Goal: Navigation & Orientation: Find specific page/section

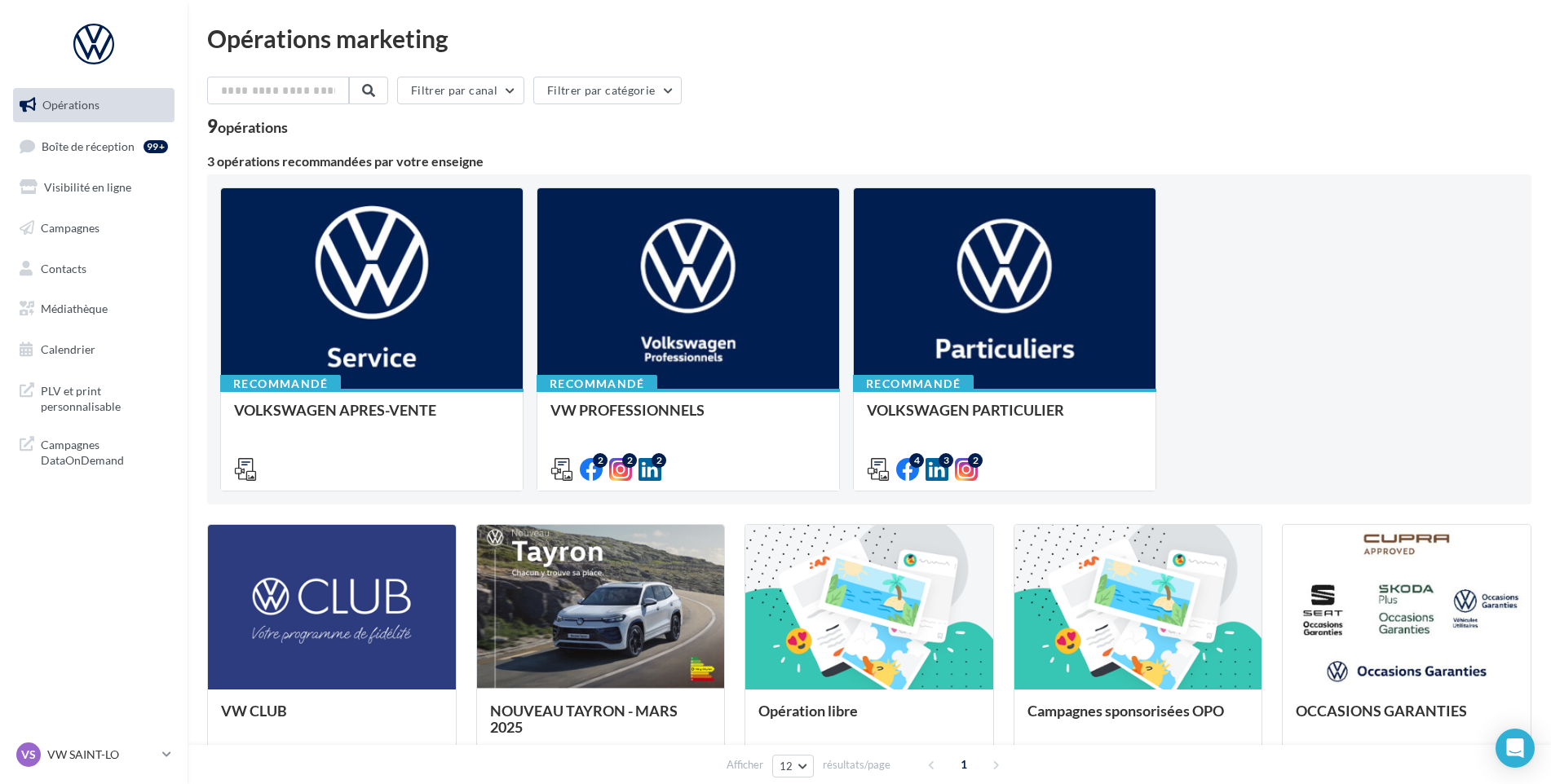
click at [131, 125] on ul "Opérations Boîte de réception 99+ Visibilité en ligne Campagnes Contacts Médiat…" at bounding box center [93, 227] width 174 height 292
click at [116, 134] on link "Boîte de réception 99+" at bounding box center [94, 147] width 168 height 35
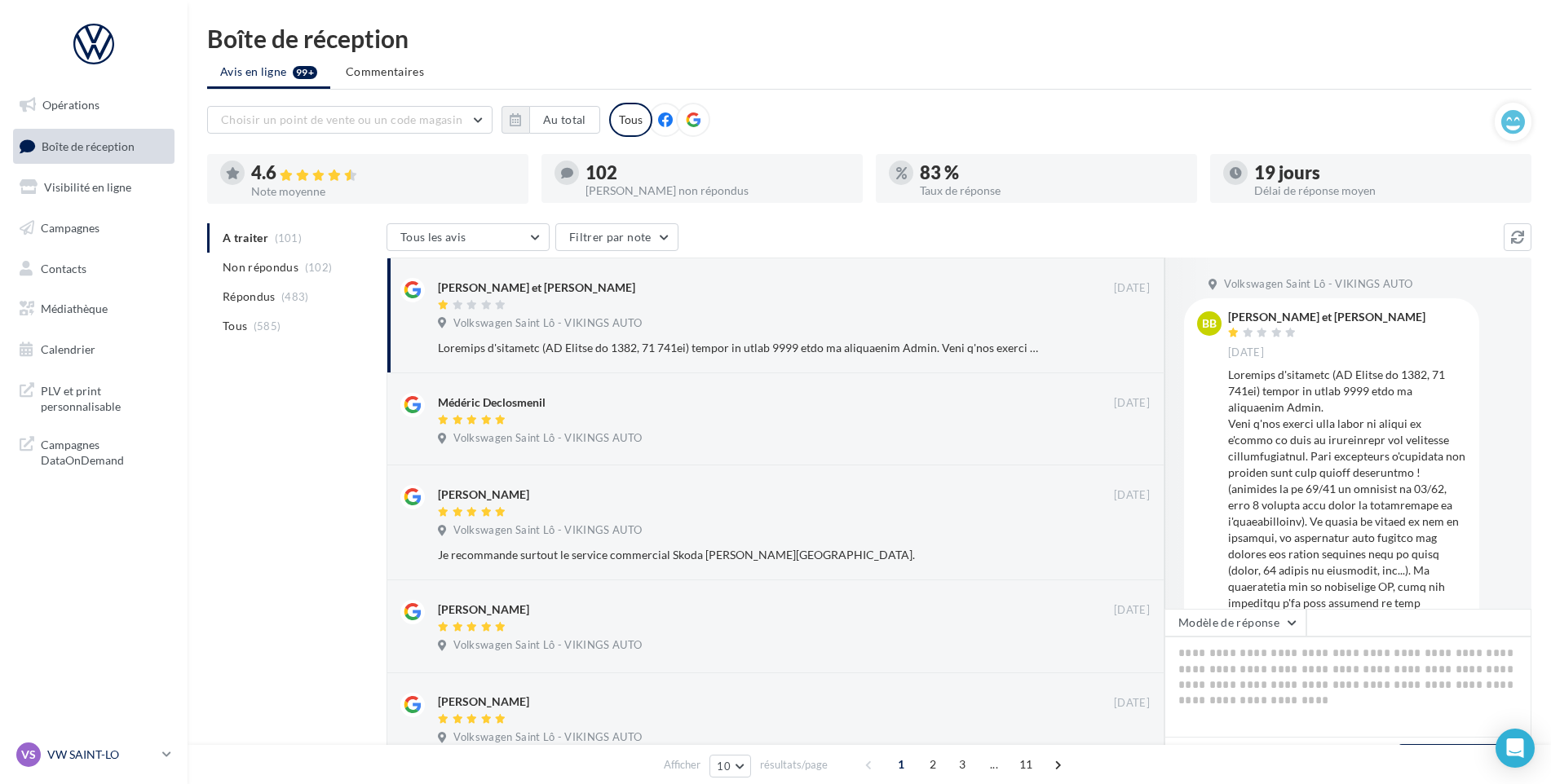
click at [103, 761] on p "VW SAINT-LO" at bounding box center [102, 755] width 108 height 17
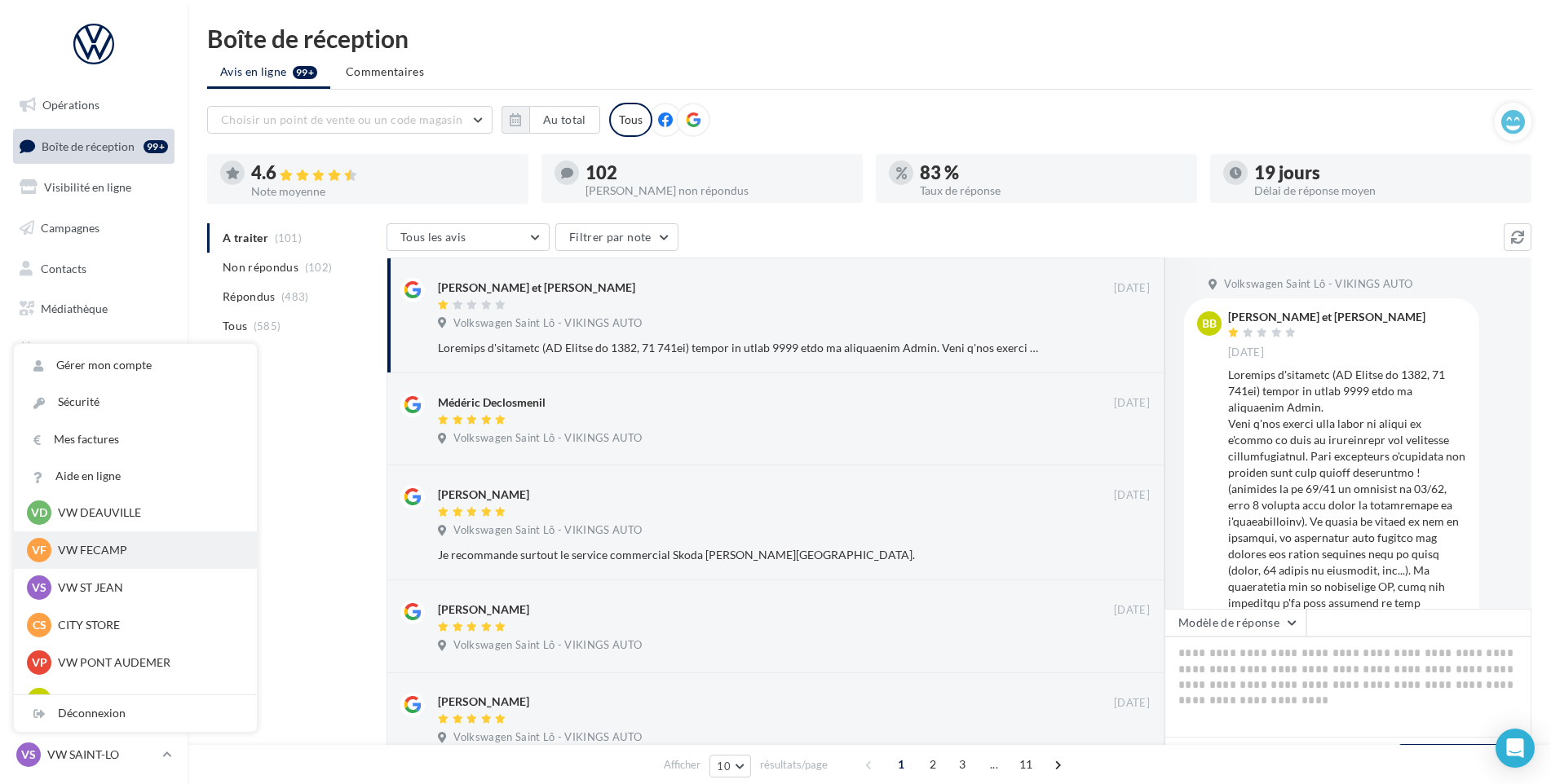
scroll to position [245, 0]
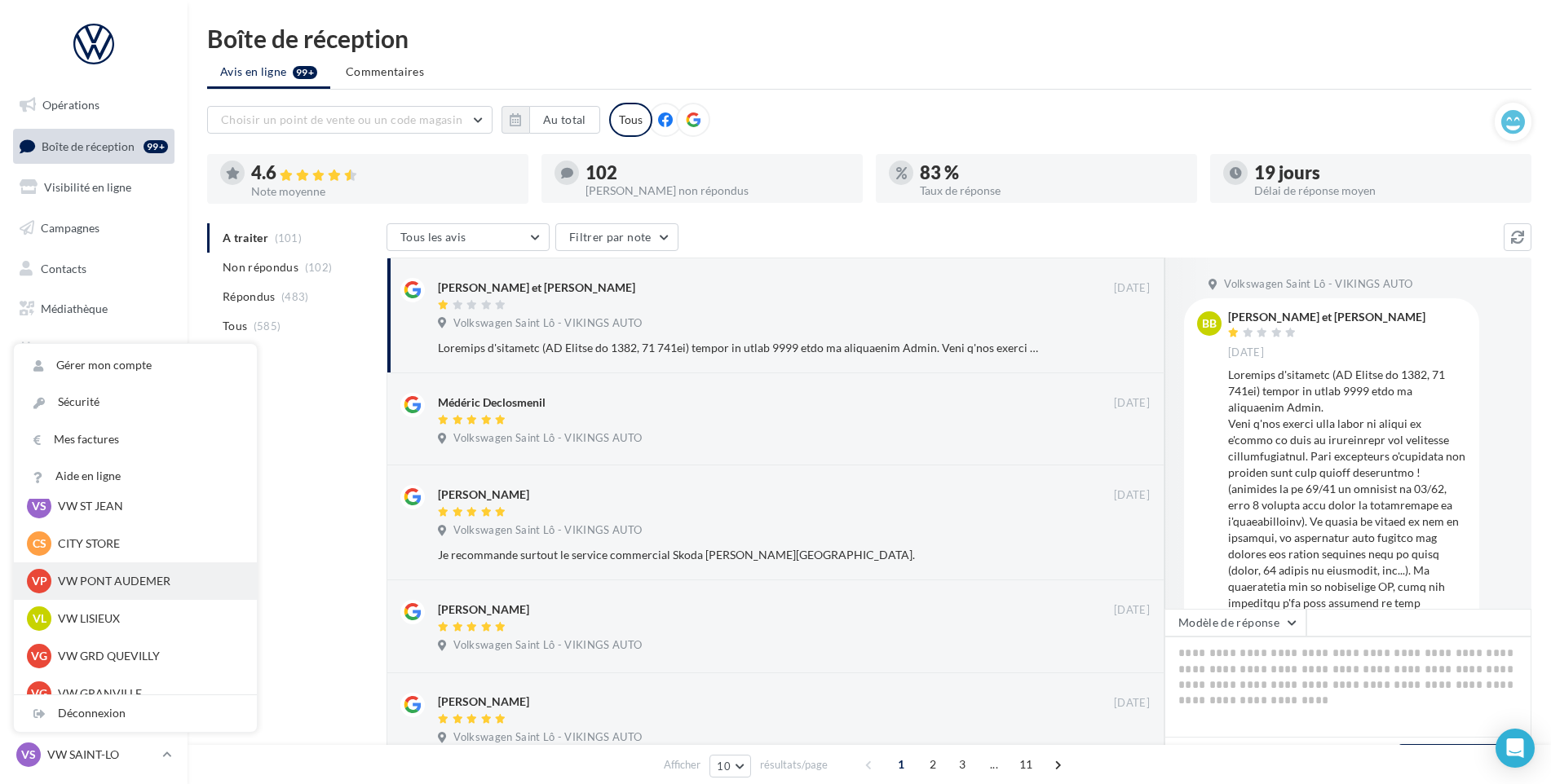
click at [114, 578] on p "VW PONT AUDEMER" at bounding box center [147, 582] width 179 height 17
